Goal: Task Accomplishment & Management: Use online tool/utility

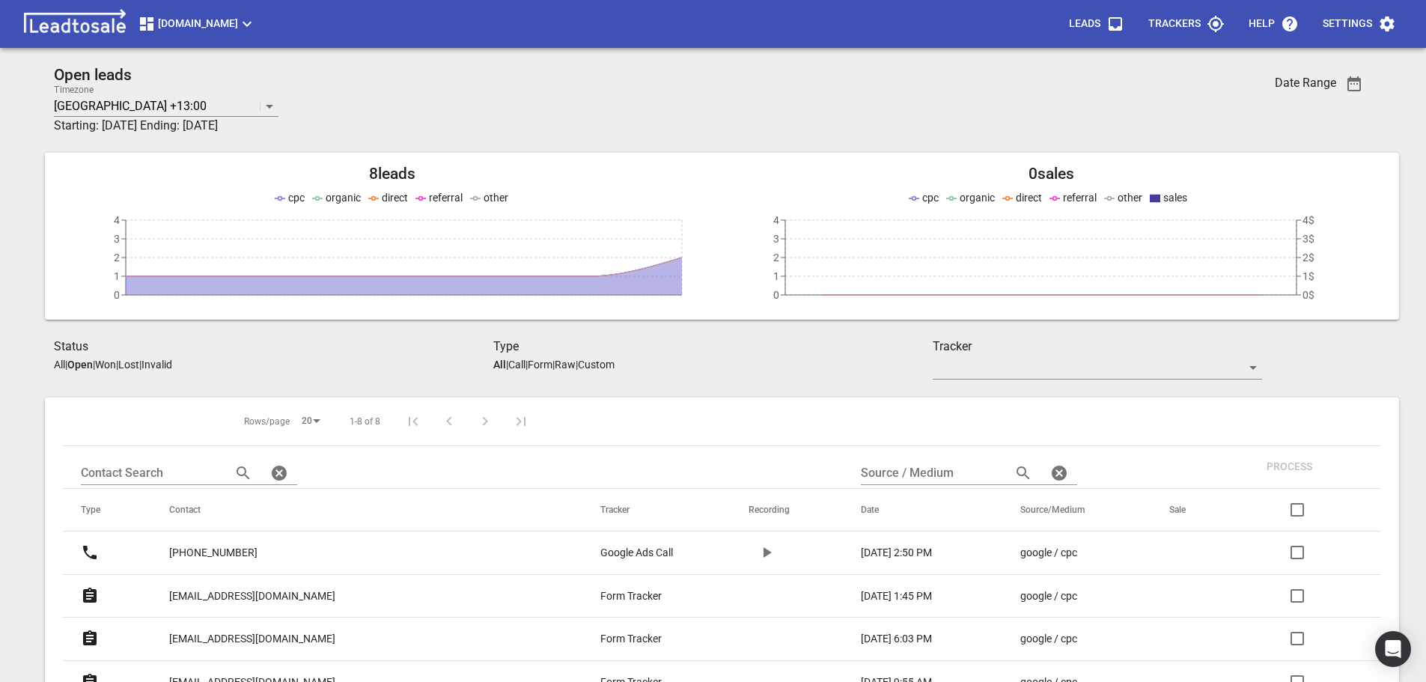
scroll to position [257, 0]
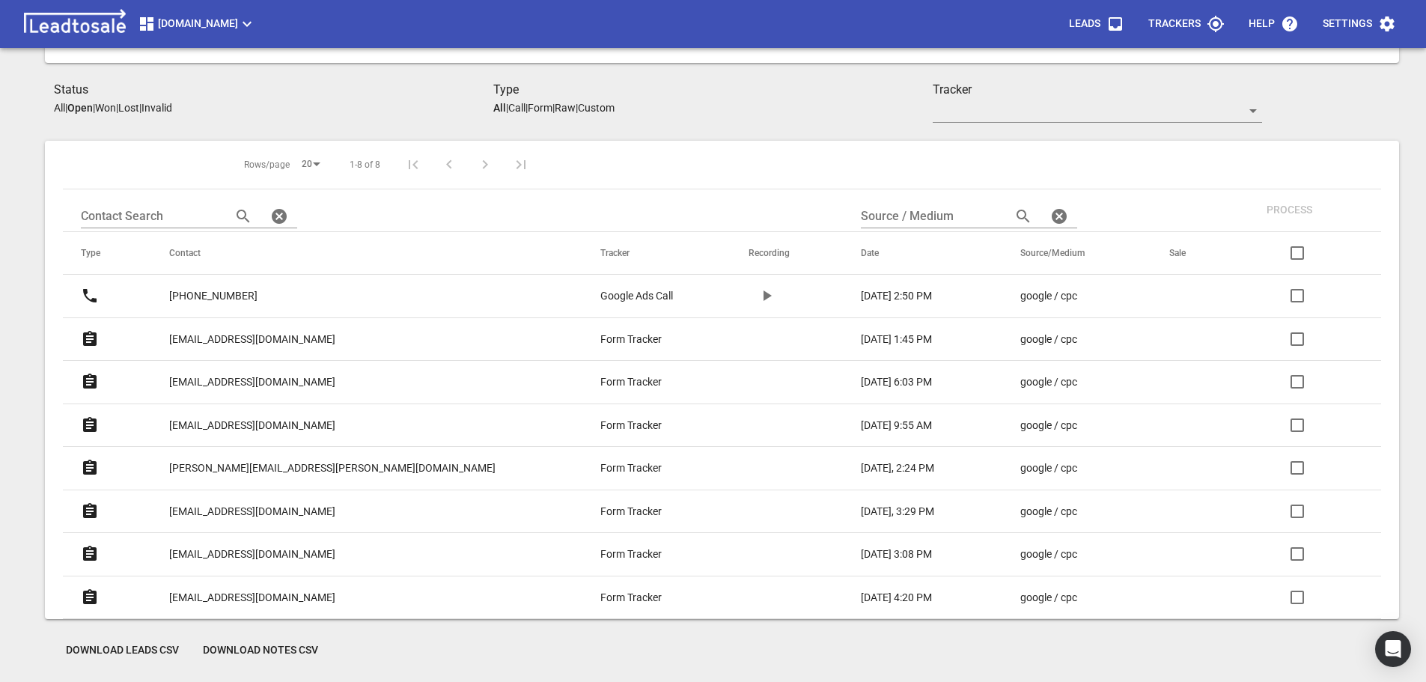
click at [261, 425] on p "hedley.alex@gmail.com" at bounding box center [252, 426] width 166 height 16
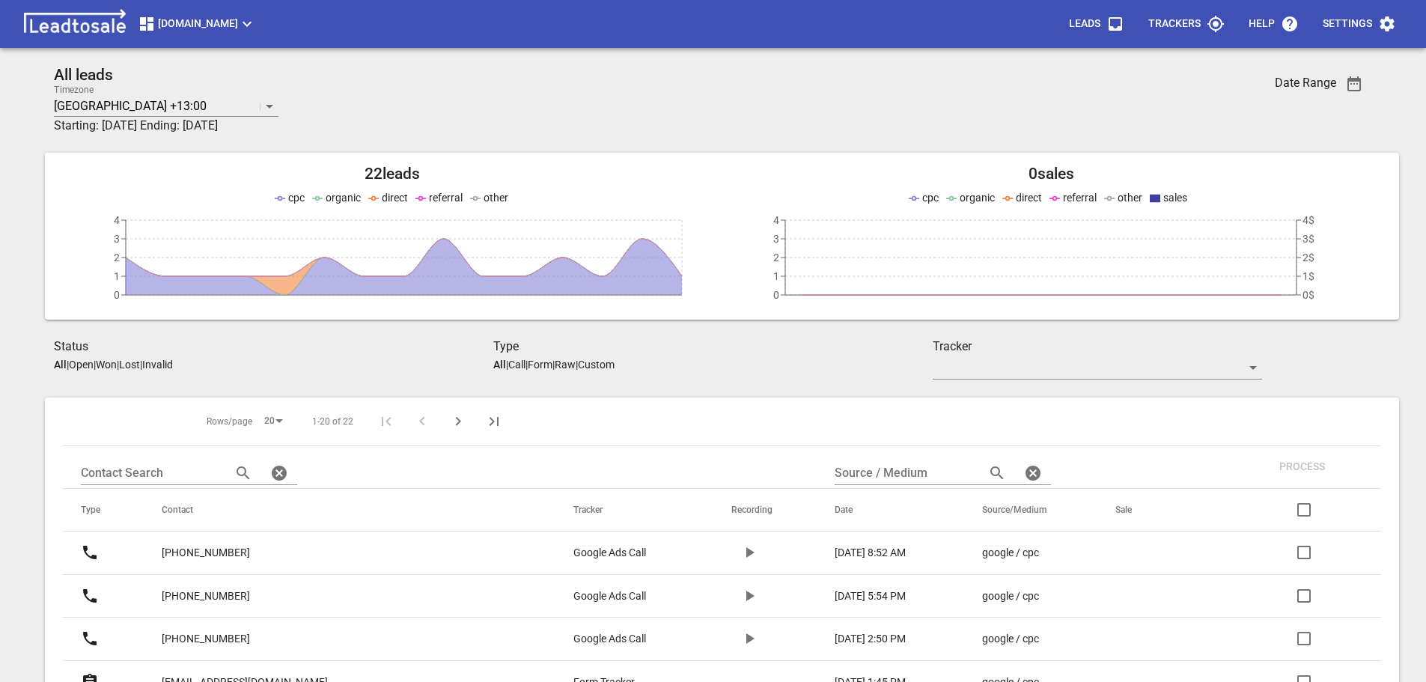
scroll to position [257, 0]
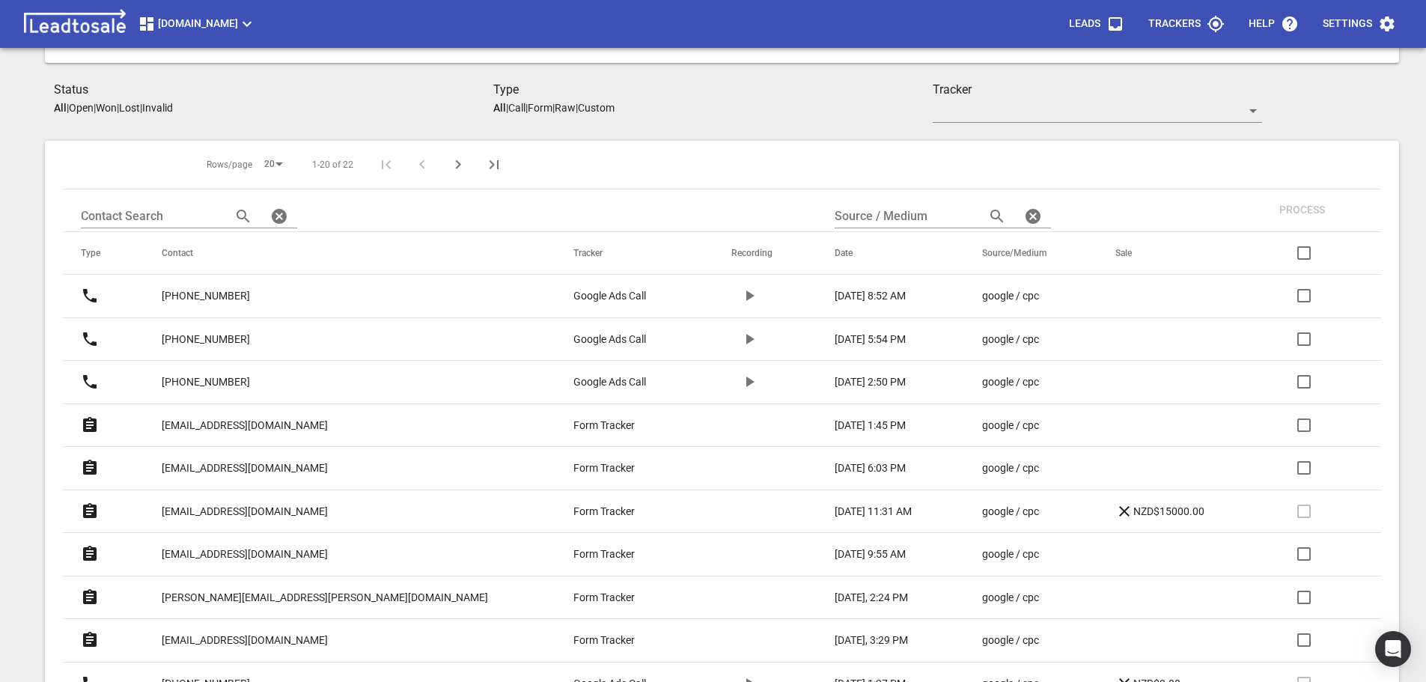
click at [234, 292] on p "[PHONE_NUMBER]" at bounding box center [206, 296] width 88 height 16
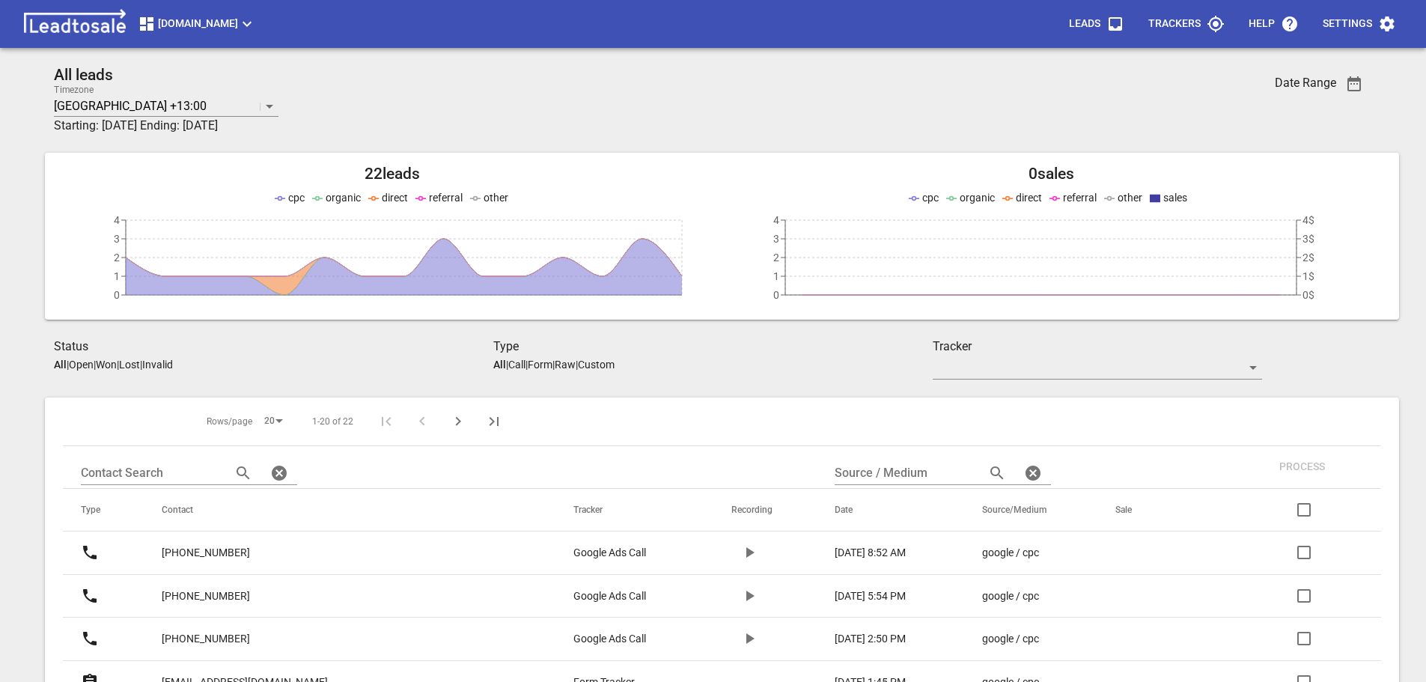
scroll to position [257, 0]
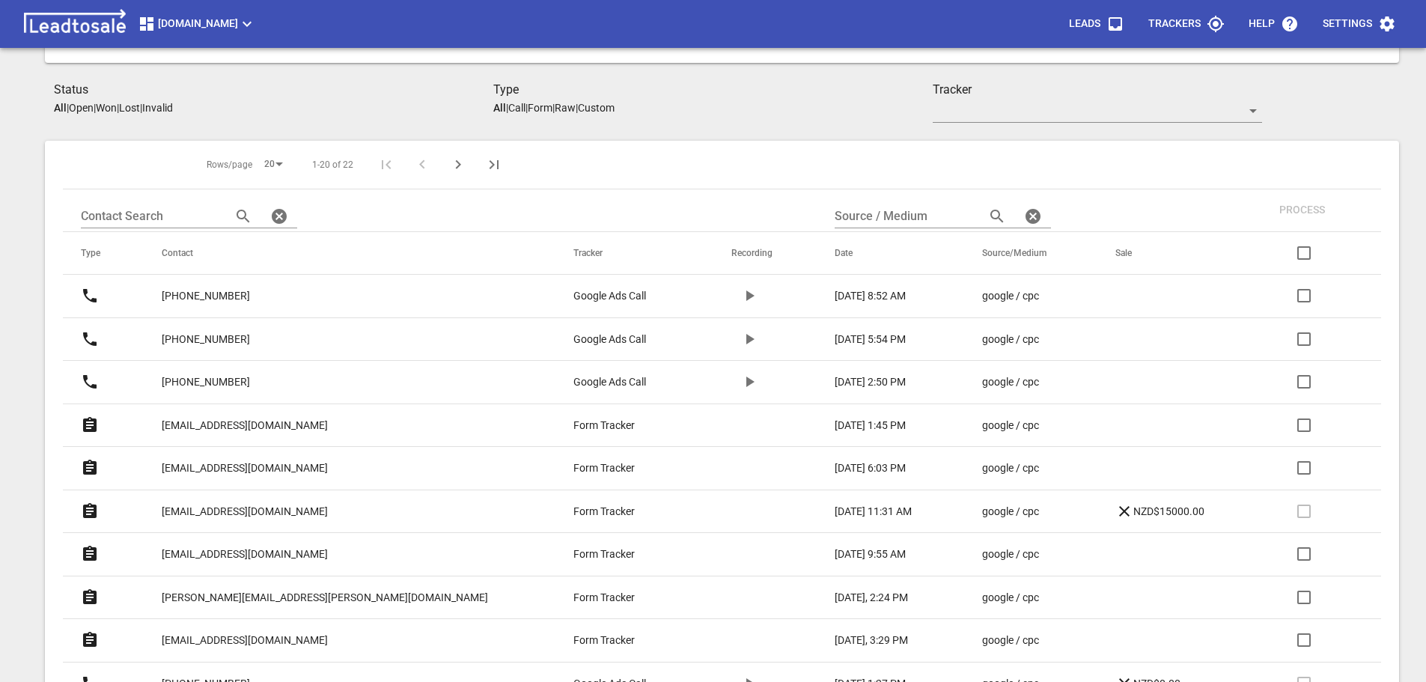
click at [246, 337] on p "[PHONE_NUMBER]" at bounding box center [206, 340] width 88 height 16
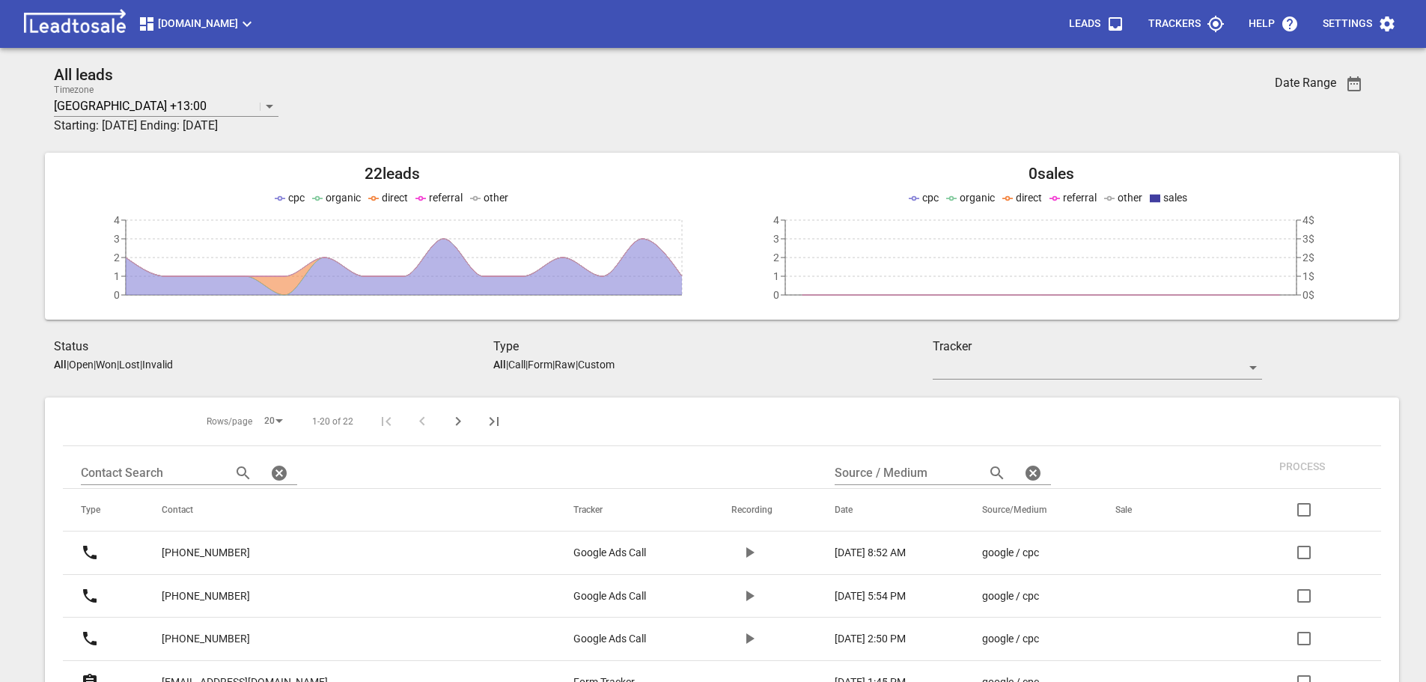
scroll to position [257, 0]
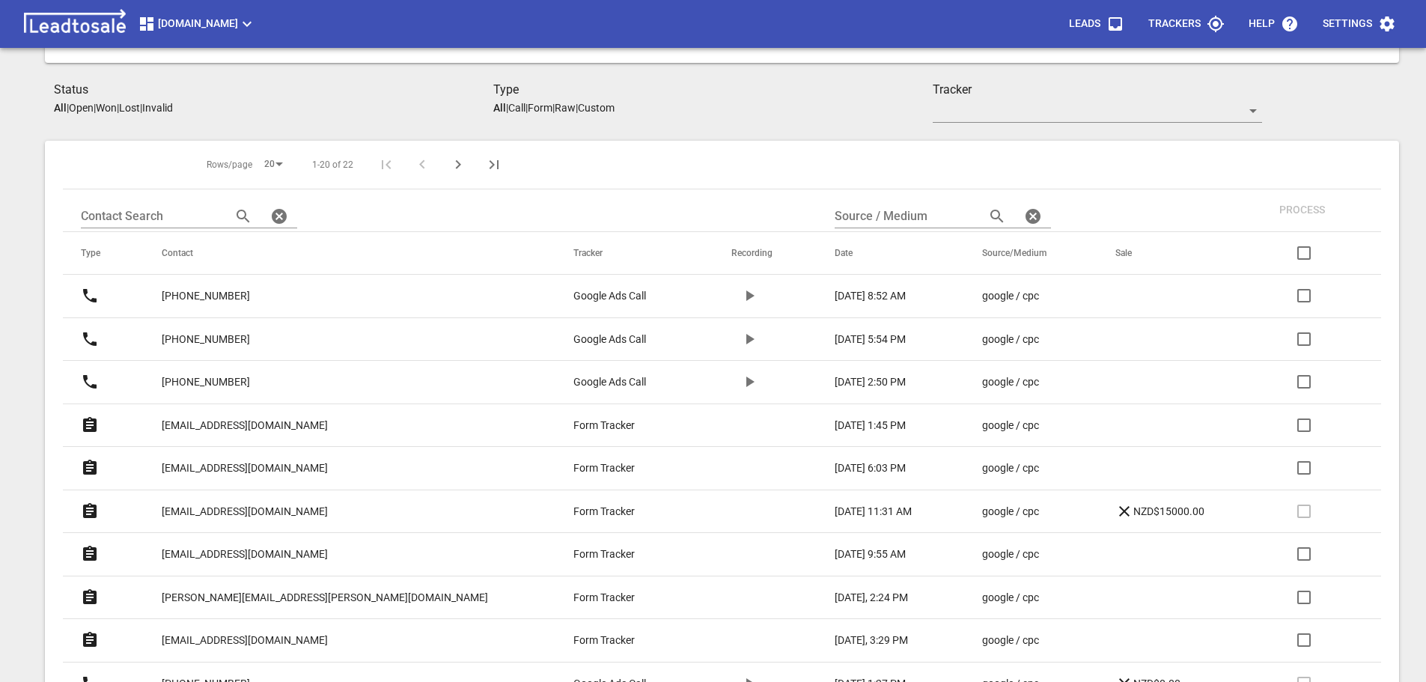
click at [232, 381] on p "[PHONE_NUMBER]" at bounding box center [206, 382] width 88 height 16
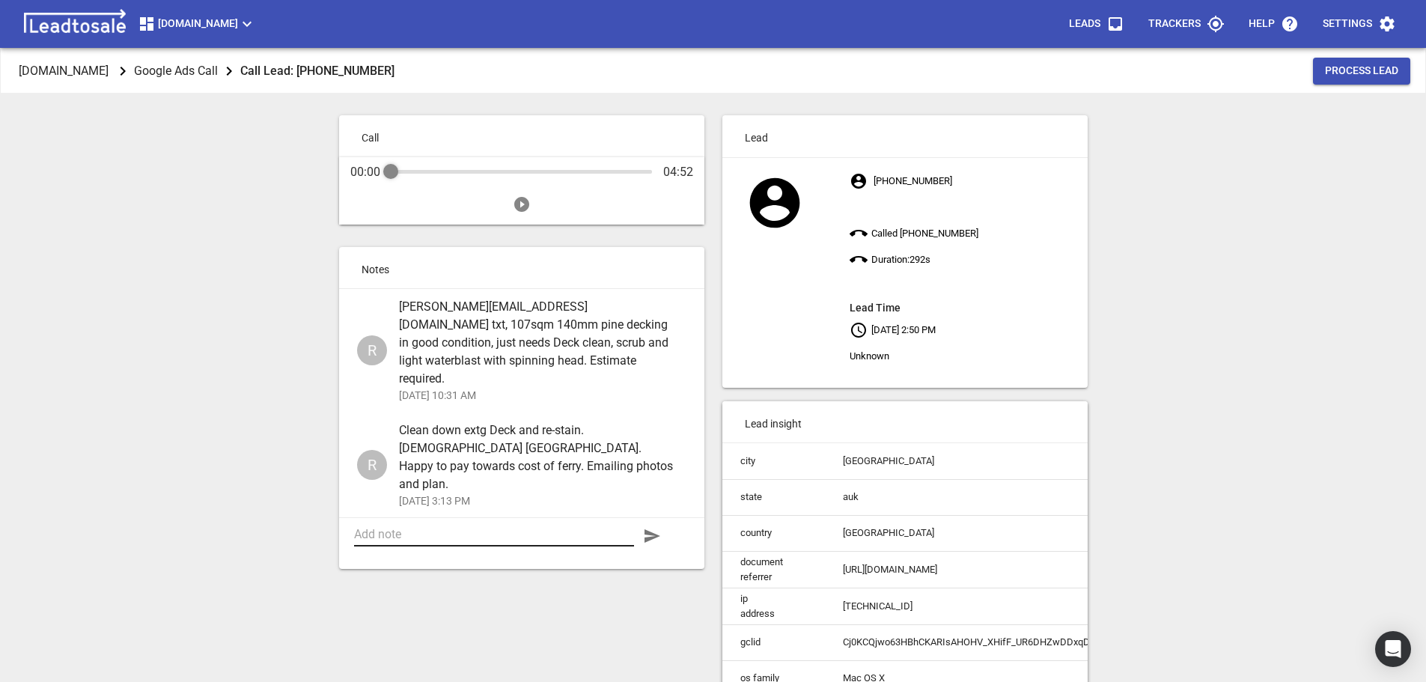
click at [462, 527] on textarea at bounding box center [494, 534] width 280 height 14
click at [574, 527] on textarea "Quote sent. $3k labour and materials incl ferry return trip" at bounding box center [494, 541] width 280 height 28
click at [437, 527] on textarea "Quote sent. $3k labour and materials incl car ferry return trip" at bounding box center [494, 541] width 280 height 28
type textarea "Quote sent. $3k incl. GST labour and materials incl car ferry return trip"
click at [652, 529] on icon "button" at bounding box center [653, 535] width 16 height 13
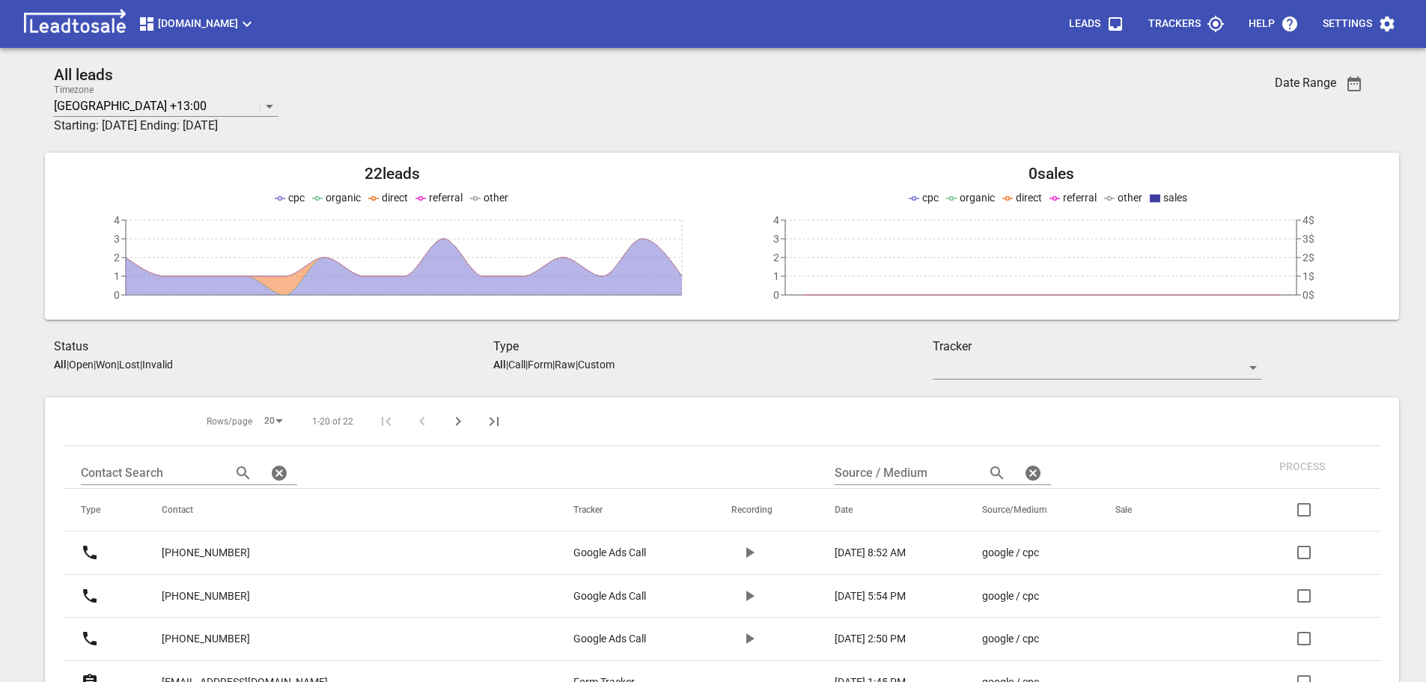
scroll to position [257, 0]
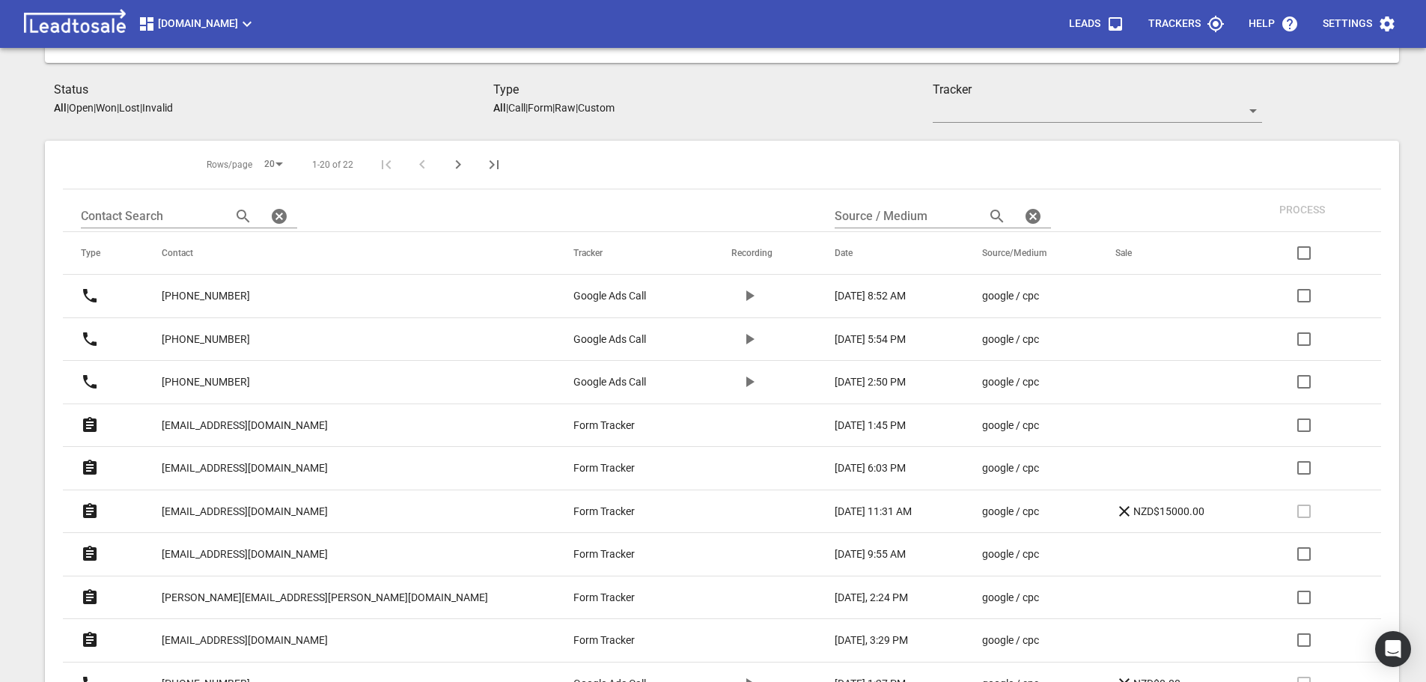
click at [85, 108] on p "Open" at bounding box center [81, 108] width 25 height 12
